Goal: Task Accomplishment & Management: Manage account settings

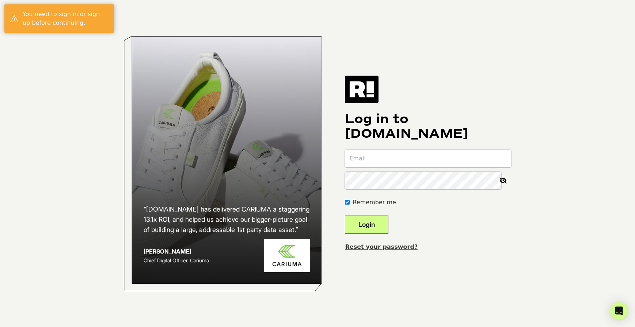
type input "[PERSON_NAME][EMAIL_ADDRESS][PERSON_NAME][DOMAIN_NAME]"
click at [373, 227] on button "Login" at bounding box center [366, 224] width 43 height 18
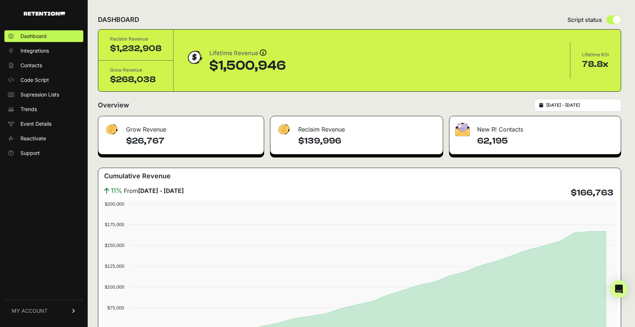
click at [45, 315] on link "MY ACCOUNT" at bounding box center [43, 310] width 79 height 22
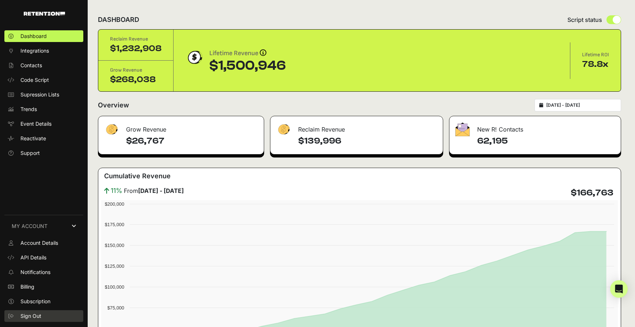
click at [45, 310] on link "Sign Out" at bounding box center [43, 316] width 79 height 12
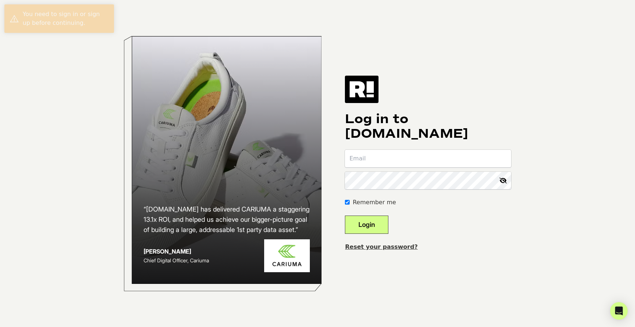
type input "[PERSON_NAME][EMAIL_ADDRESS][PERSON_NAME][DOMAIN_NAME]"
click at [38, 284] on body "“Retention.com has delivered CARIUMA a staggering 13.1x ROI, and helped us achi…" at bounding box center [317, 163] width 635 height 327
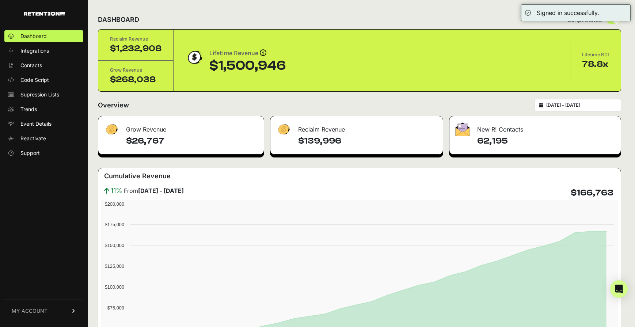
click at [40, 313] on span "MY ACCOUNT" at bounding box center [30, 310] width 36 height 7
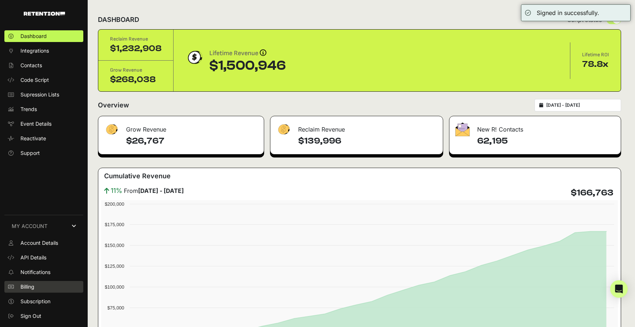
click at [34, 288] on span "Billing" at bounding box center [27, 286] width 14 height 7
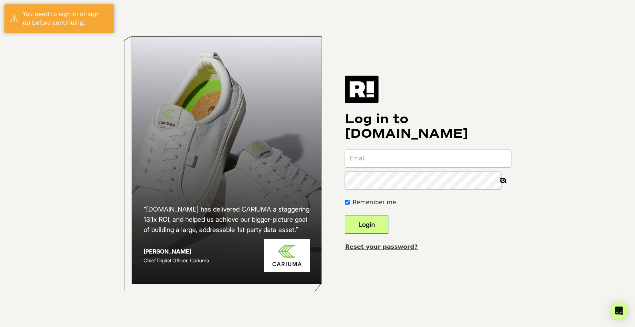
type input "[PERSON_NAME][EMAIL_ADDRESS][PERSON_NAME][DOMAIN_NAME]"
click at [356, 223] on button "Login" at bounding box center [366, 224] width 43 height 18
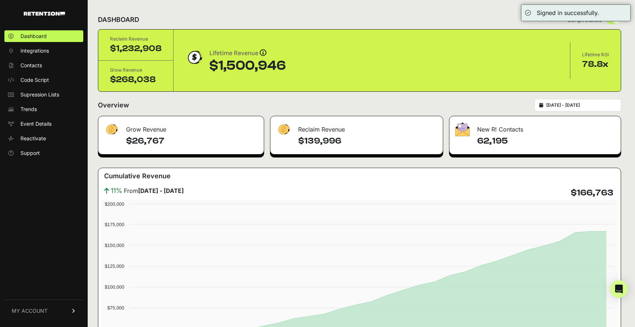
click at [75, 299] on div "Dashboard Integrations Contacts Code Script Supression Lists Trends Event Detai…" at bounding box center [44, 174] width 88 height 303
click at [64, 315] on link "MY ACCOUNT" at bounding box center [43, 310] width 79 height 22
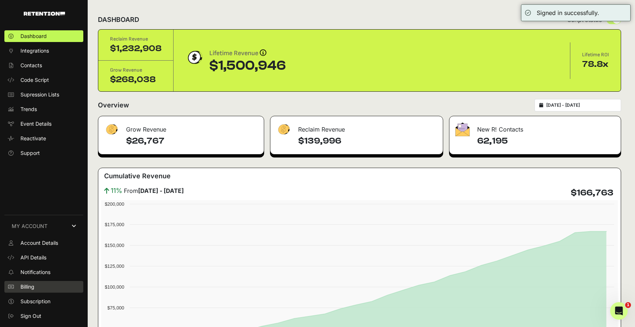
click at [49, 285] on link "Billing" at bounding box center [43, 287] width 79 height 12
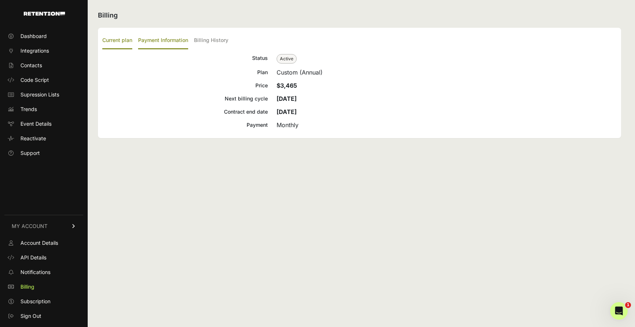
click at [183, 39] on label "Payment Information" at bounding box center [163, 40] width 50 height 17
click at [0, 0] on input "Payment Information" at bounding box center [0, 0] width 0 height 0
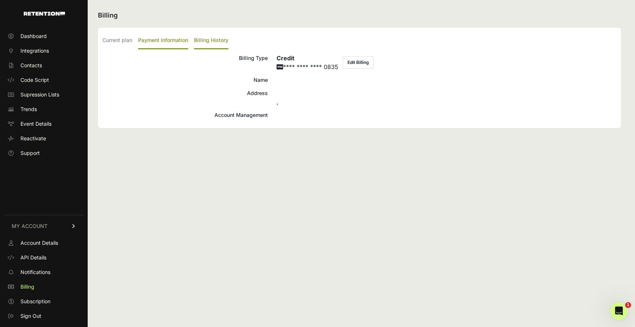
click at [202, 39] on label "Billing History" at bounding box center [211, 40] width 34 height 17
click at [0, 0] on input "Billing History" at bounding box center [0, 0] width 0 height 0
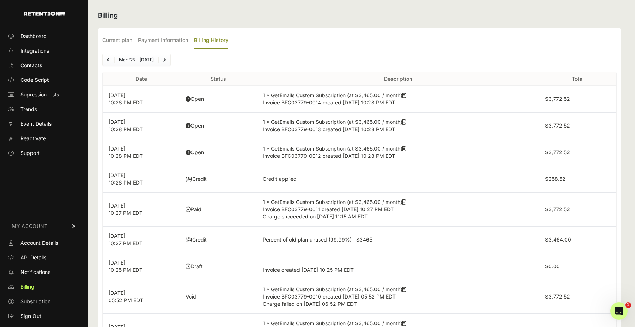
click at [347, 213] on span "Charge succeeded on [DATE] 11:15 AM EDT" at bounding box center [314, 216] width 105 height 6
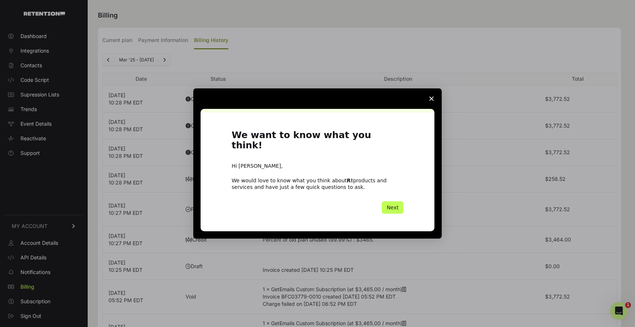
click at [400, 206] on button "Next" at bounding box center [393, 207] width 22 height 12
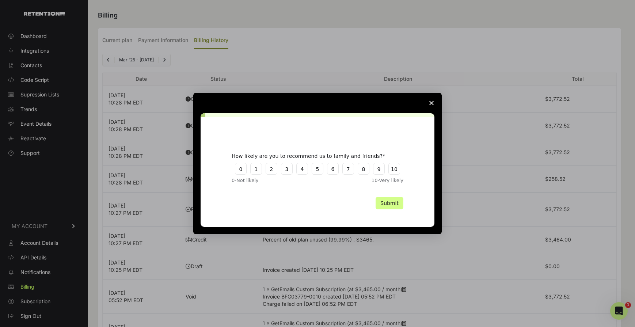
click at [441, 107] on div "Intercom messenger" at bounding box center [317, 163] width 635 height 327
click at [434, 101] on span "Close survey" at bounding box center [431, 103] width 20 height 20
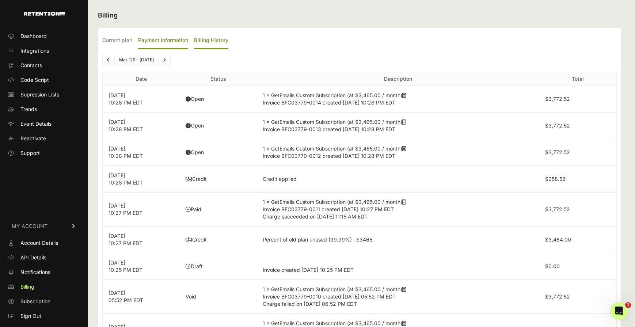
click at [152, 39] on label "Payment Information" at bounding box center [163, 40] width 50 height 17
click at [0, 0] on input "Payment Information" at bounding box center [0, 0] width 0 height 0
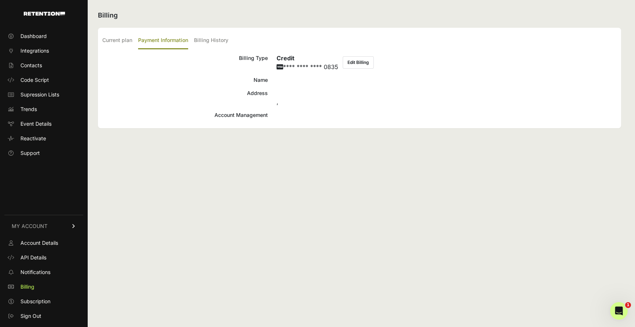
click at [349, 60] on button "Edit Billing" at bounding box center [357, 62] width 31 height 12
click at [216, 37] on label "Billing History" at bounding box center [211, 40] width 34 height 17
click at [0, 0] on input "Billing History" at bounding box center [0, 0] width 0 height 0
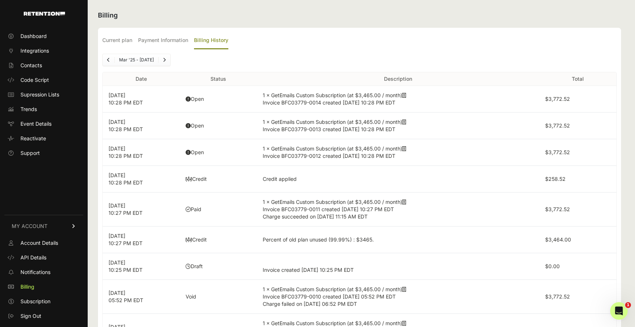
click at [193, 153] on td "Open" at bounding box center [218, 152] width 77 height 27
click at [140, 153] on p "[DATE] 10:28 PM EDT" at bounding box center [140, 152] width 65 height 15
click at [287, 146] on td "1 × GetEmails Custom Subscription (at $3,465.00 / month) Invoice BFC03779-0012 …" at bounding box center [398, 152] width 282 height 27
click at [144, 40] on label "Payment Information" at bounding box center [163, 40] width 50 height 17
click at [0, 0] on input "Payment Information" at bounding box center [0, 0] width 0 height 0
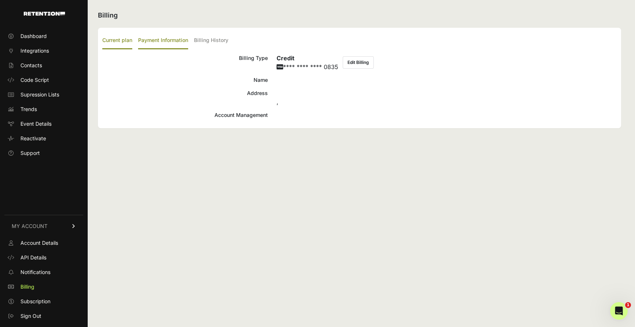
click at [122, 41] on label "Current plan" at bounding box center [117, 40] width 30 height 17
click at [0, 0] on input "Current plan" at bounding box center [0, 0] width 0 height 0
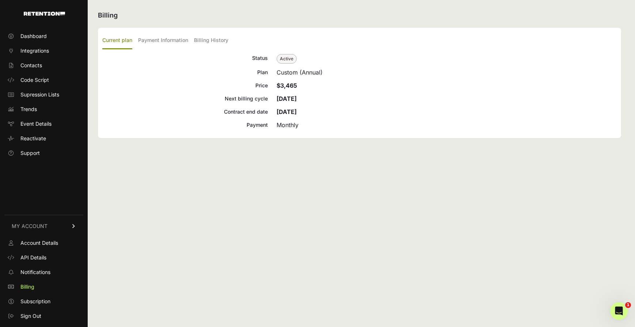
click at [241, 46] on ul "Current plan Payment Information Billing History" at bounding box center [359, 40] width 514 height 17
click at [216, 39] on label "Billing History" at bounding box center [211, 40] width 34 height 17
click at [0, 0] on input "Billing History" at bounding box center [0, 0] width 0 height 0
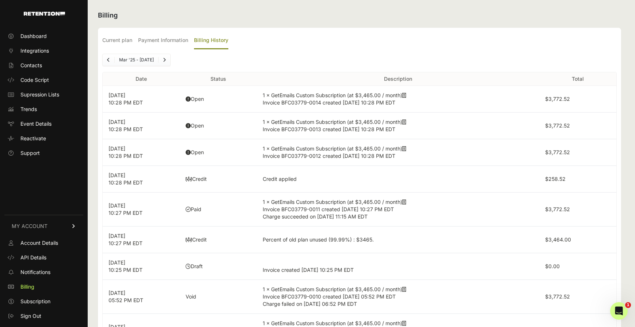
click at [223, 268] on td "Draft" at bounding box center [218, 266] width 77 height 27
click at [301, 227] on td "Percent of old plan unused (99.99%) : $3465." at bounding box center [398, 239] width 282 height 27
drag, startPoint x: 298, startPoint y: 237, endPoint x: 199, endPoint y: 240, distance: 99.4
click at [298, 237] on td "Percent of old plan unused (99.99%) : $3465." at bounding box center [398, 239] width 282 height 27
click at [131, 234] on p "[DATE] 10:27 PM EDT" at bounding box center [140, 239] width 65 height 15
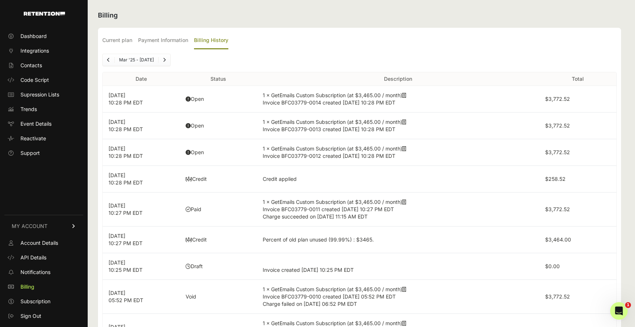
drag, startPoint x: 147, startPoint y: 210, endPoint x: 270, endPoint y: 206, distance: 122.7
click at [172, 209] on p "[DATE] 10:27 PM EDT" at bounding box center [140, 209] width 65 height 15
click at [277, 206] on span "Invoice BFC03779-0011 created [DATE] 10:27 PM EDT" at bounding box center [327, 209] width 131 height 6
click at [409, 202] on td "1 × GetEmails Custom Subscription (at $3,465.00 / month) Invoice BFC03779-0011 …" at bounding box center [398, 209] width 282 height 34
click at [406, 202] on icon at bounding box center [404, 201] width 4 height 5
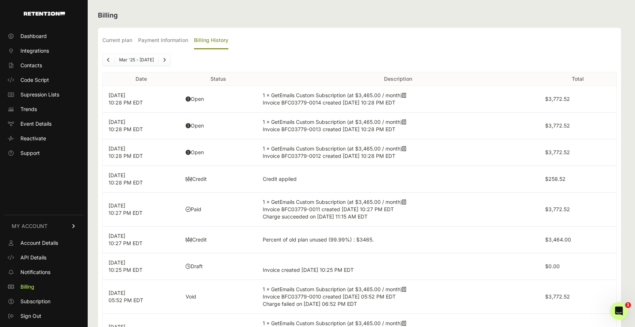
click at [406, 94] on icon at bounding box center [404, 95] width 4 height 5
